Goal: Information Seeking & Learning: Learn about a topic

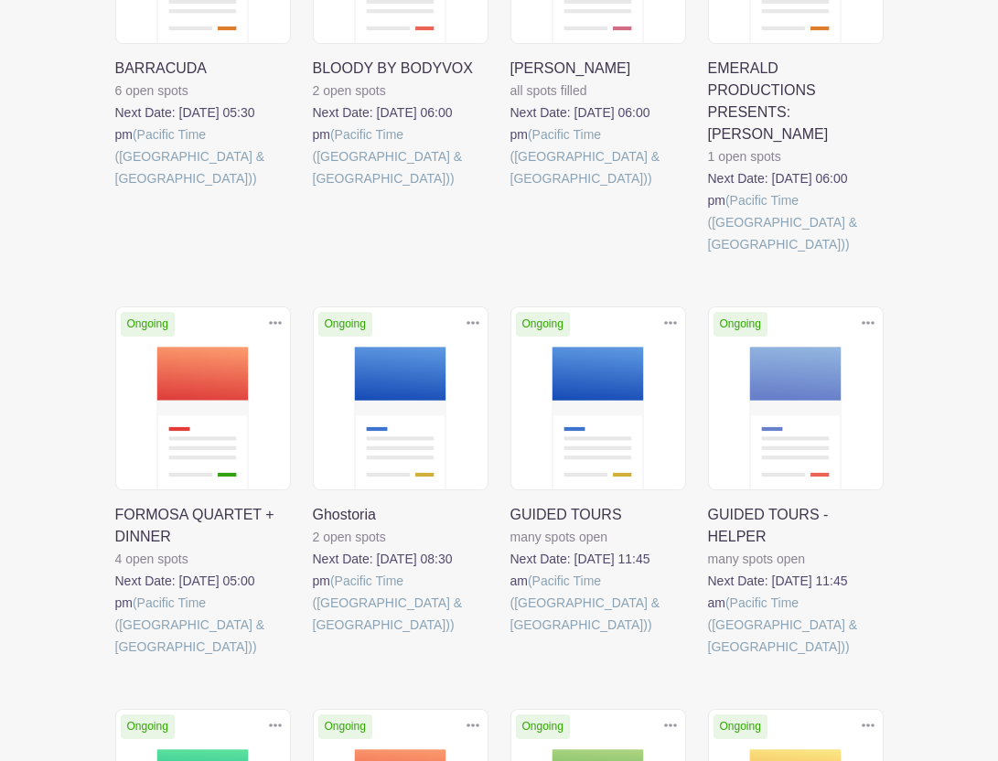
scroll to position [613, 0]
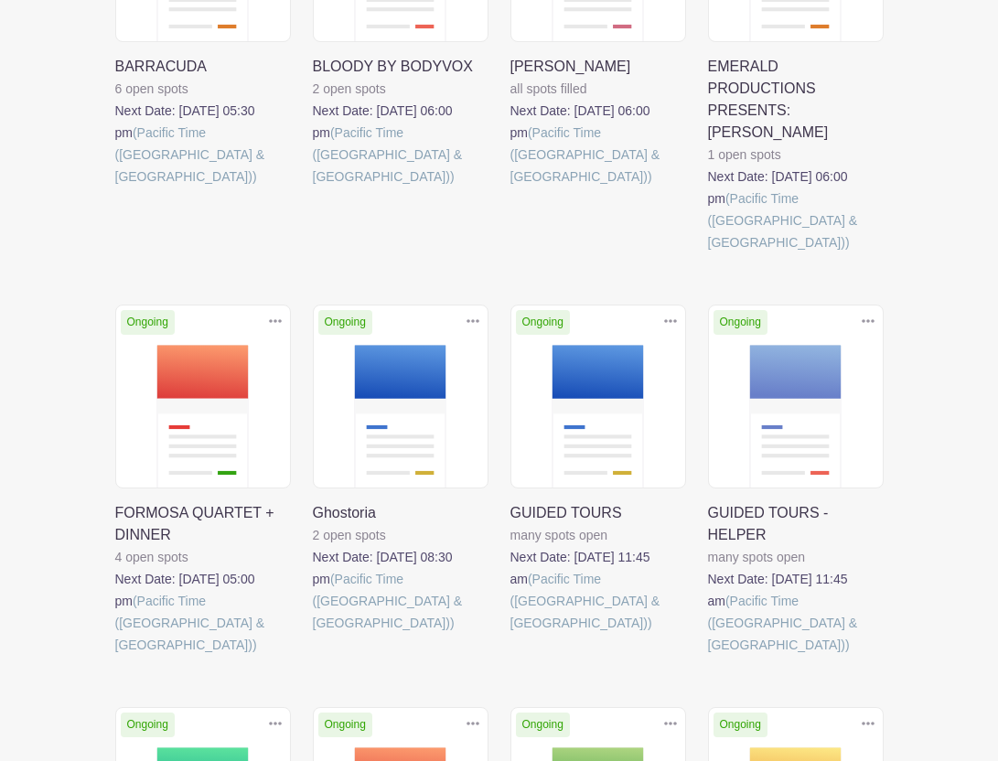
click at [313, 634] on link at bounding box center [313, 634] width 0 height 0
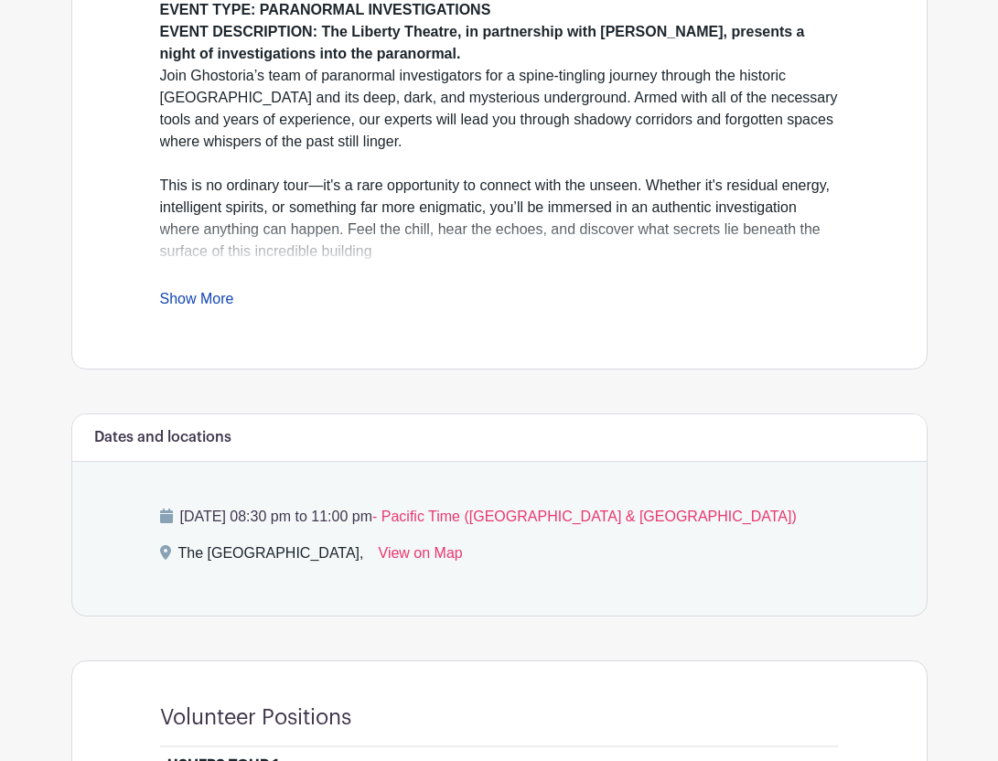
scroll to position [635, 0]
click at [232, 300] on link "Show More" at bounding box center [197, 301] width 74 height 23
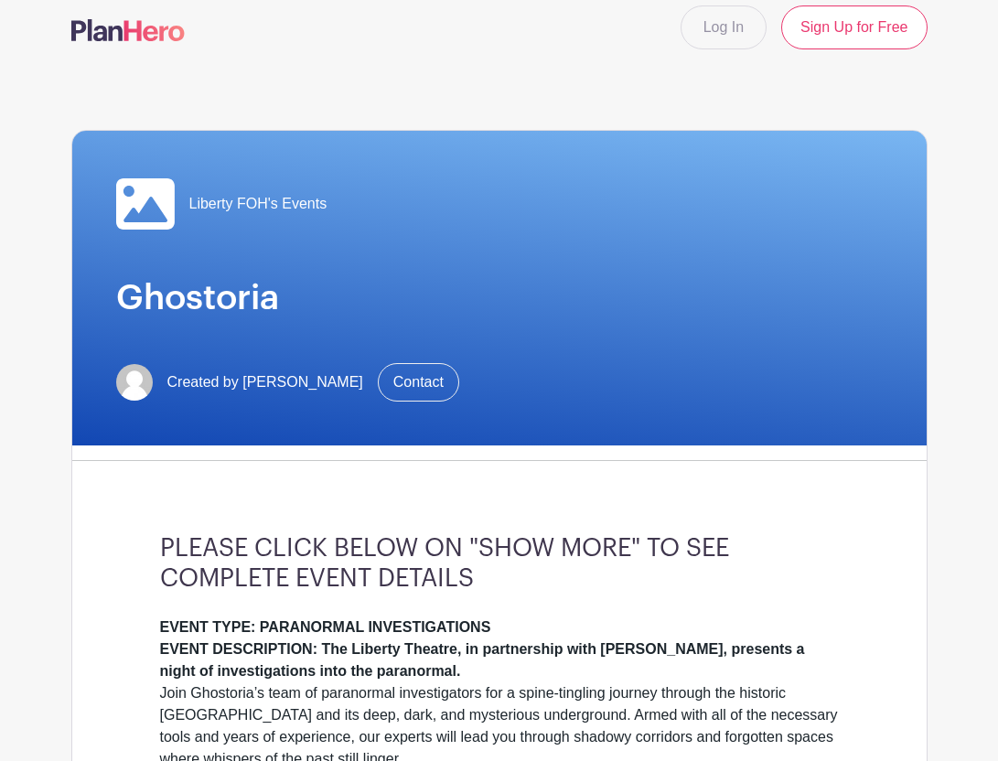
scroll to position [0, 0]
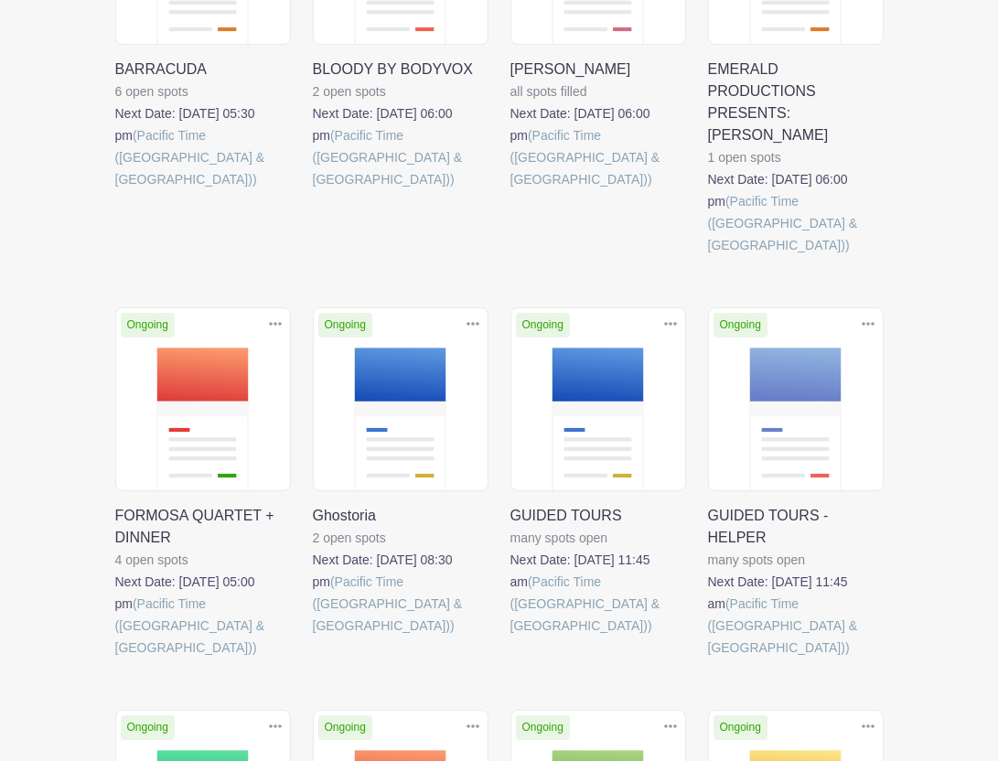
scroll to position [613, 0]
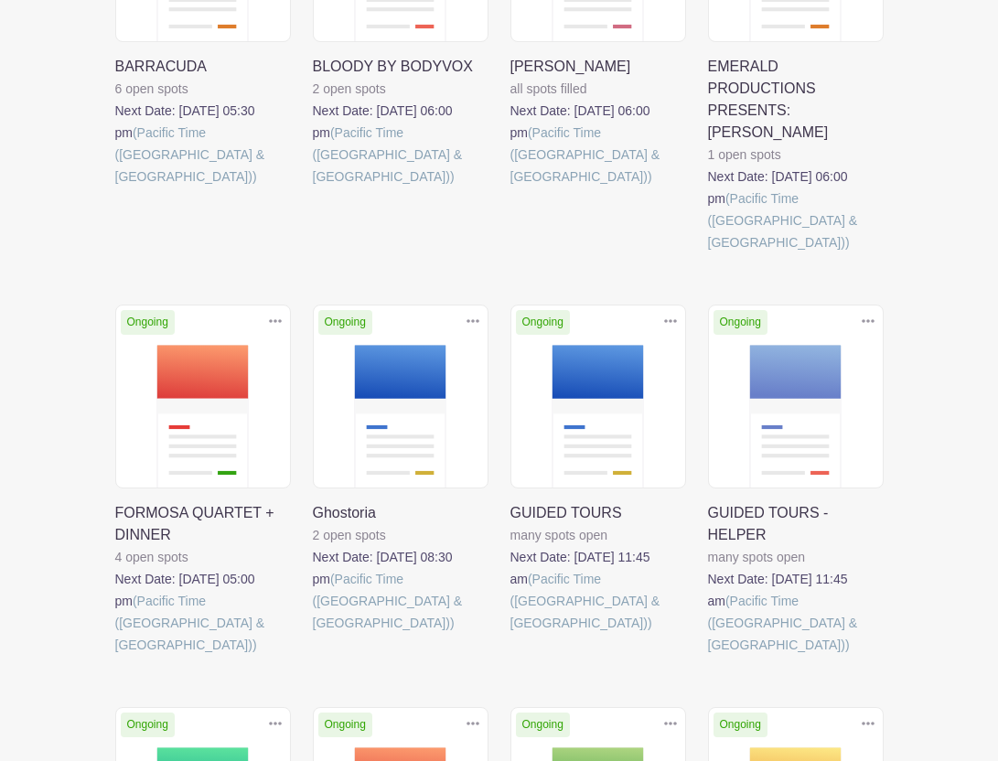
click at [115, 656] on link at bounding box center [115, 656] width 0 height 0
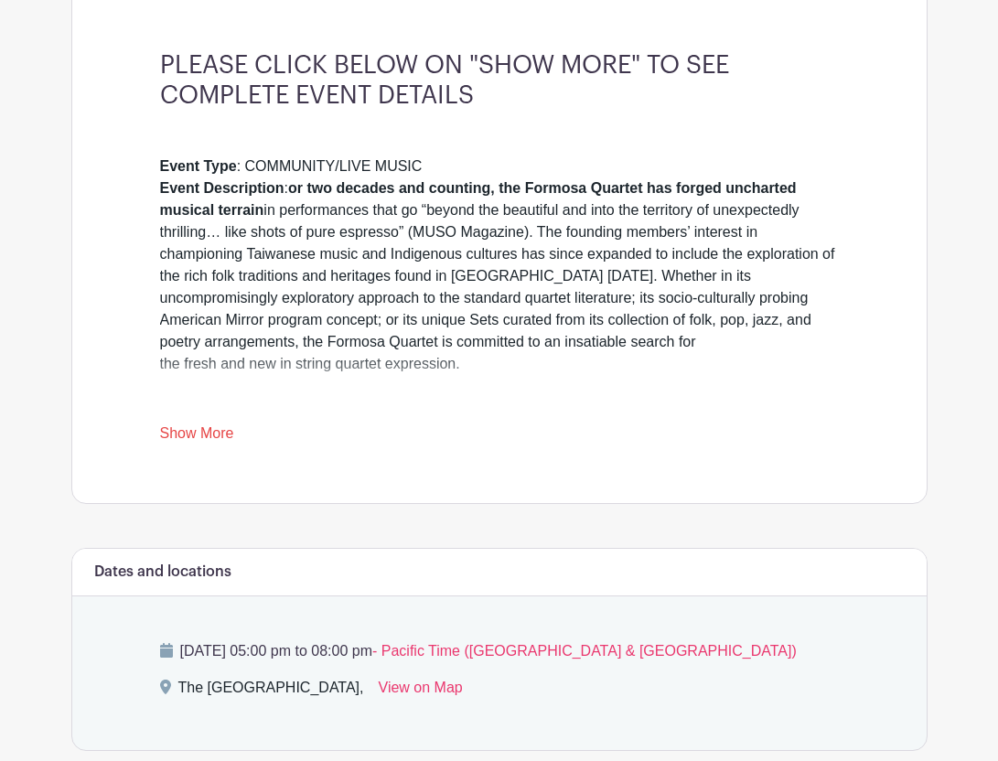
scroll to position [521, 0]
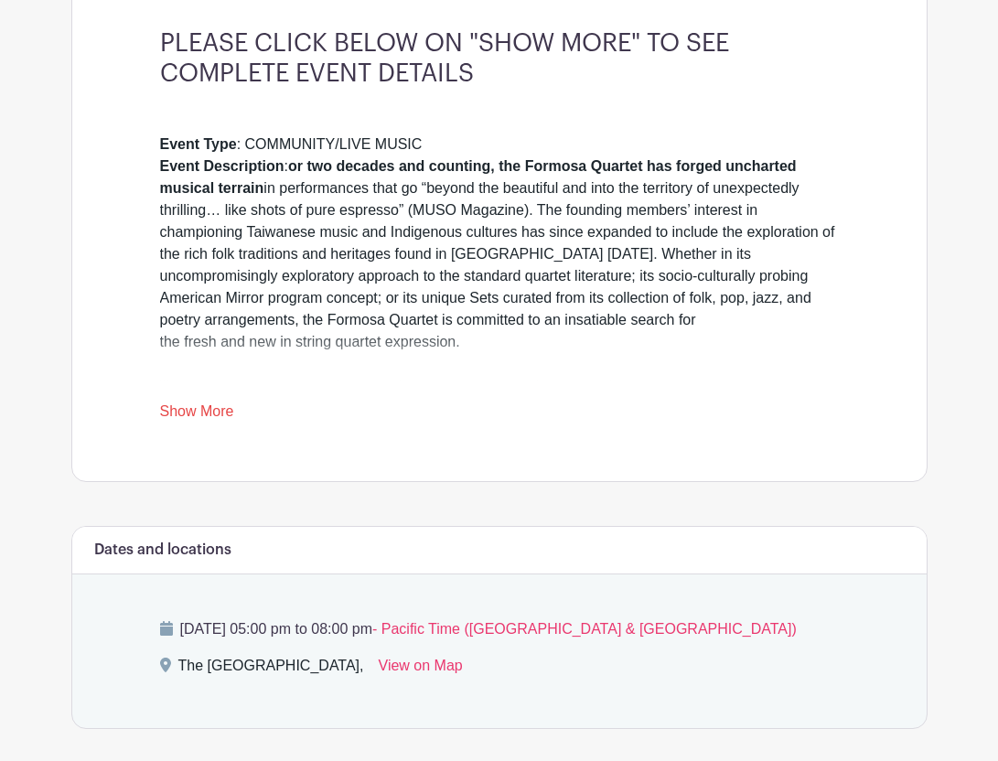
click at [210, 415] on link "Show More" at bounding box center [197, 414] width 74 height 23
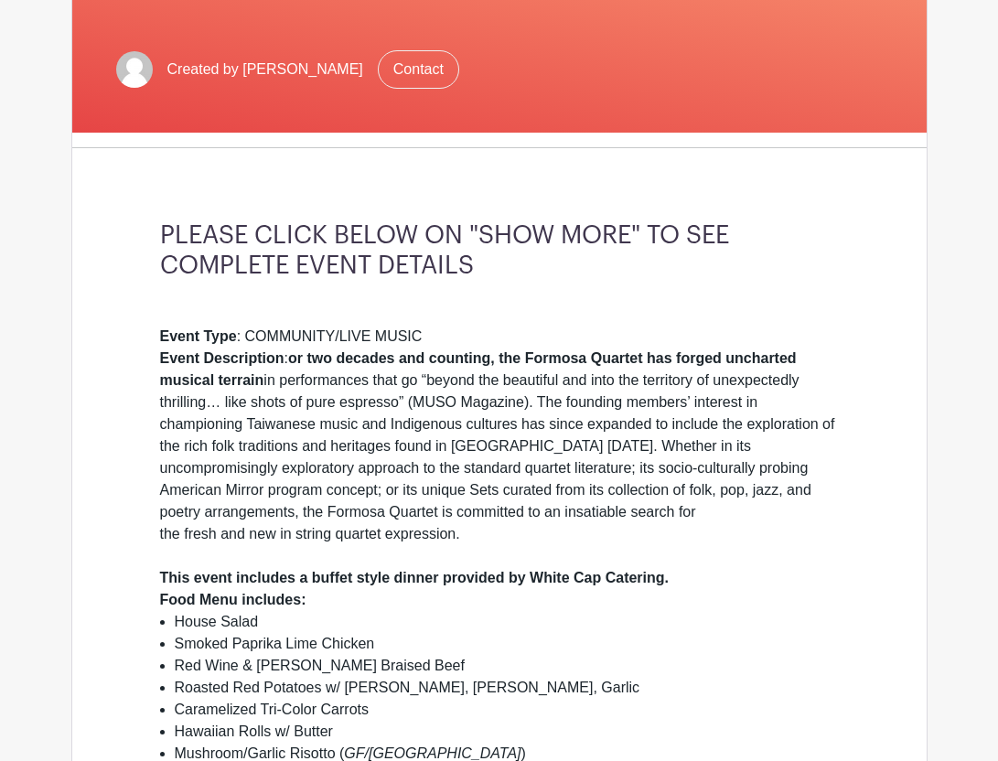
scroll to position [274, 0]
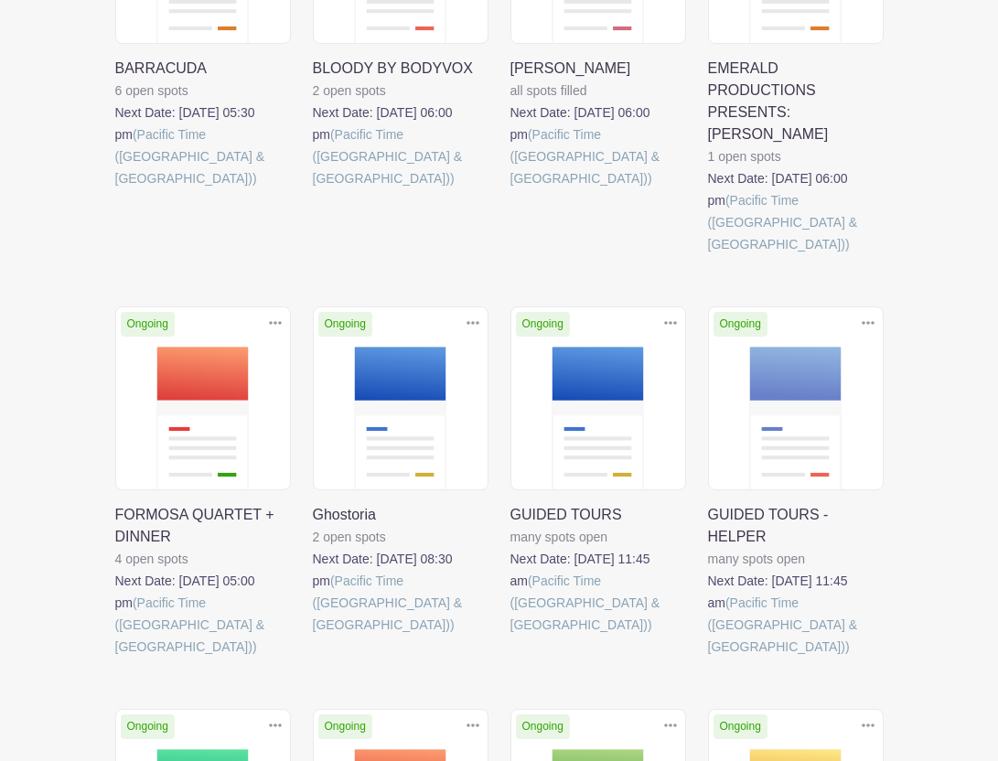
scroll to position [613, 0]
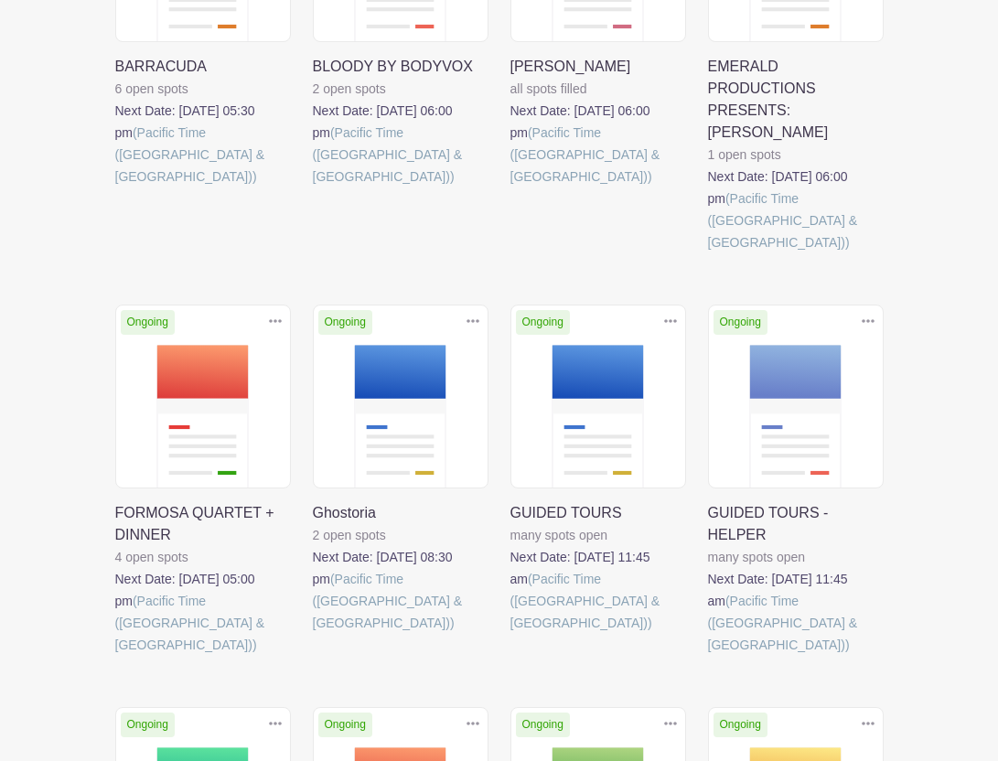
click at [313, 634] on link at bounding box center [313, 634] width 0 height 0
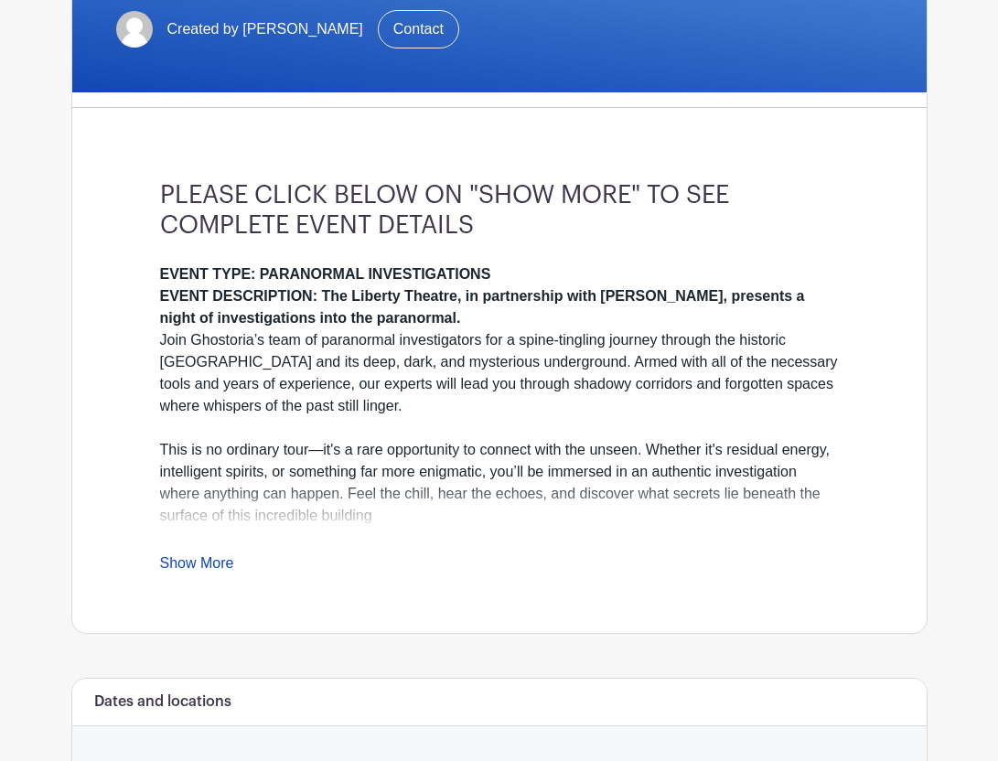
scroll to position [387, 0]
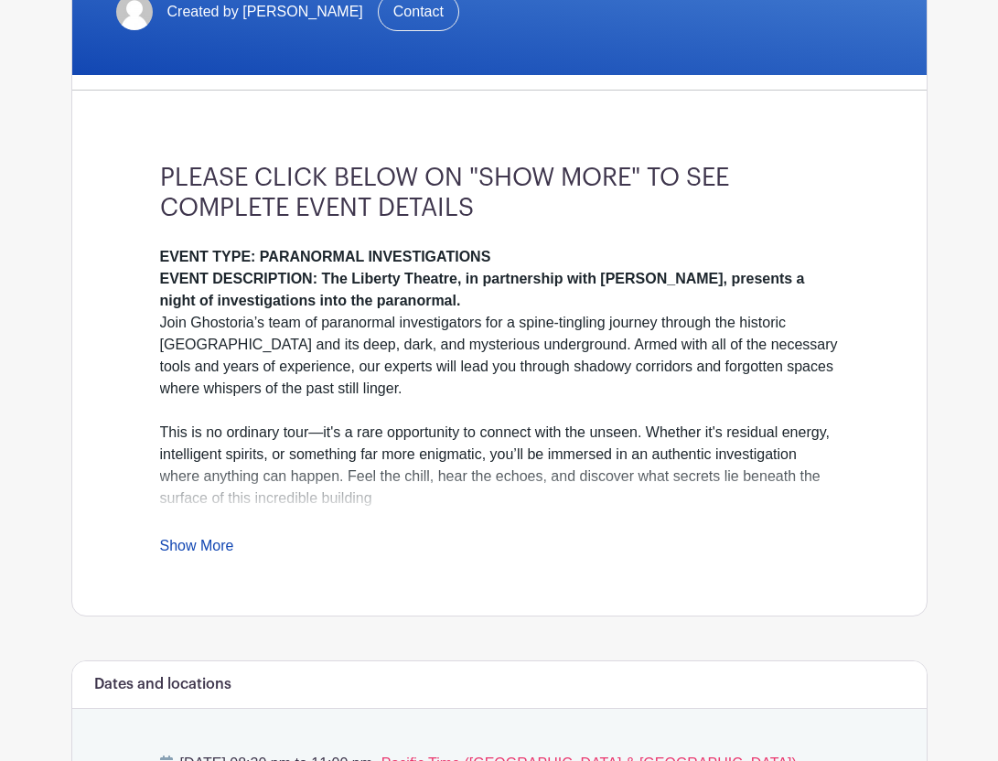
click at [192, 541] on link "Show More" at bounding box center [197, 549] width 74 height 23
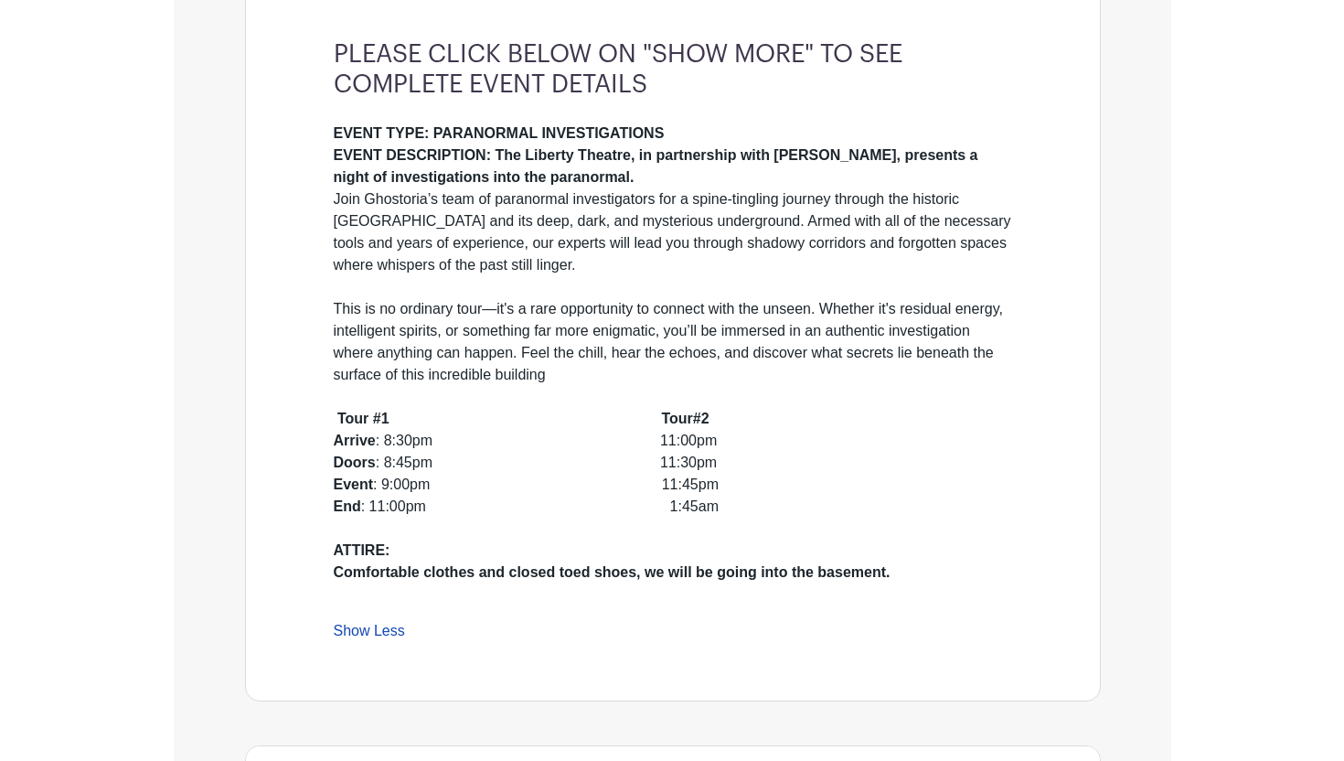
scroll to position [511, 0]
